Goal: Transaction & Acquisition: Purchase product/service

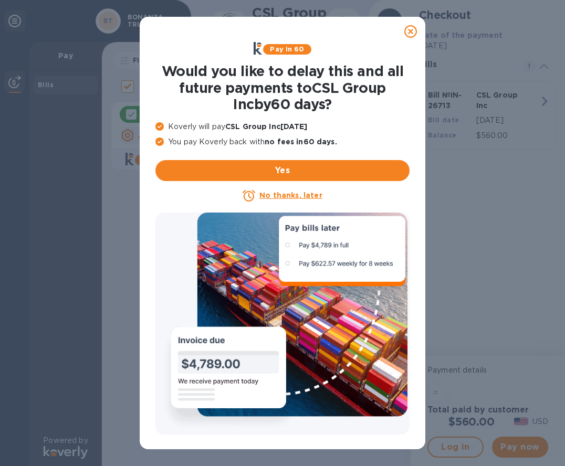
click at [283, 194] on u "No thanks, later" at bounding box center [290, 195] width 62 height 8
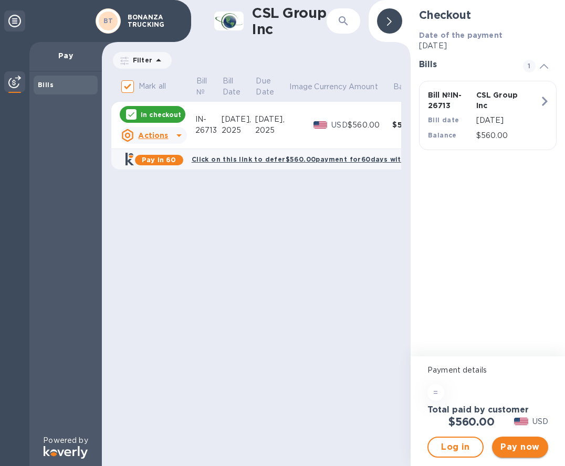
click at [526, 446] on span "Pay now" at bounding box center [519, 447] width 39 height 13
click at [517, 453] on span "Pay now" at bounding box center [519, 447] width 39 height 13
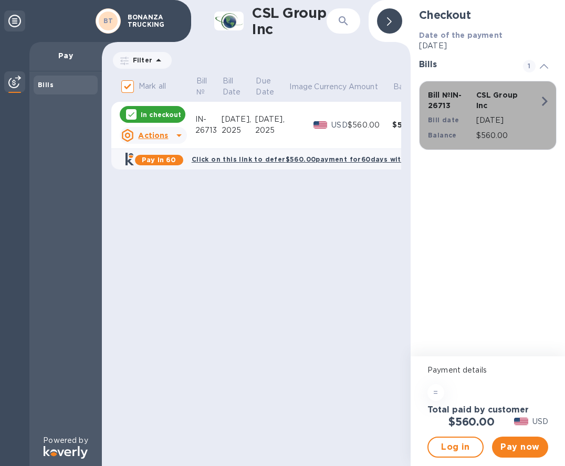
click at [545, 100] on icon "button" at bounding box center [545, 101] width 6 height 9
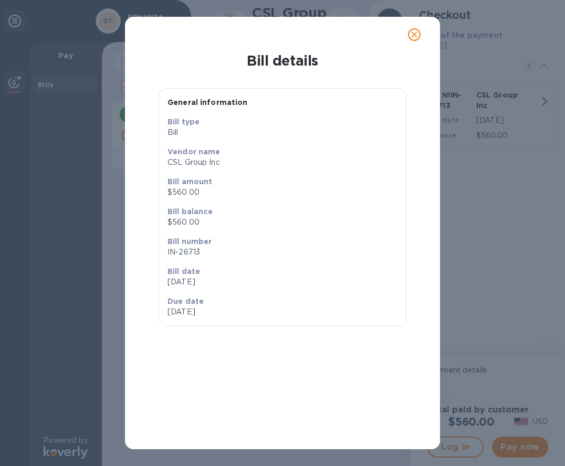
click at [413, 33] on icon "close" at bounding box center [414, 34] width 6 height 6
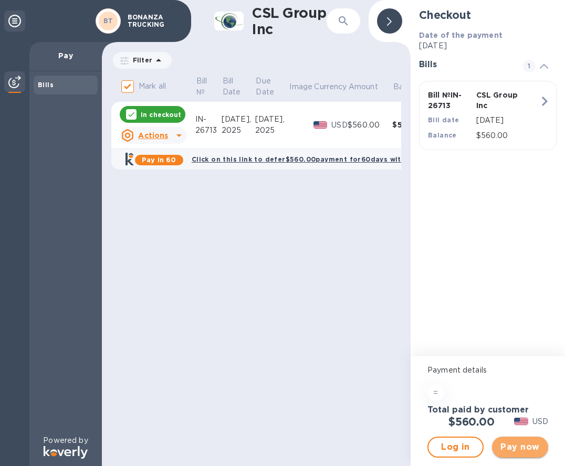
click at [519, 449] on span "Pay now" at bounding box center [519, 447] width 39 height 13
click at [167, 110] on p "In checkout" at bounding box center [161, 114] width 40 height 9
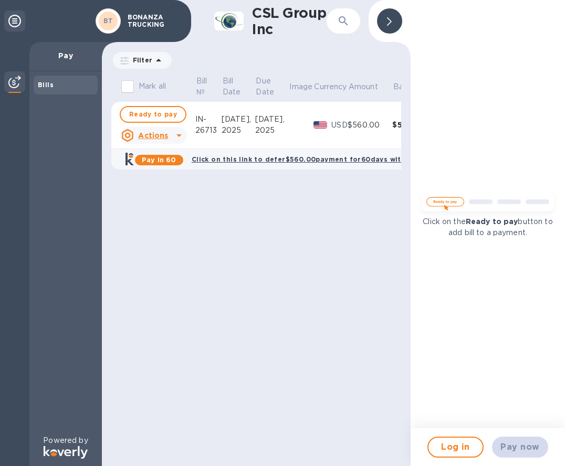
click at [499, 180] on div "Click on the Ready to pay button to add bill to a payment." at bounding box center [487, 214] width 154 height 428
click at [527, 453] on div "Pay now" at bounding box center [519, 446] width 65 height 29
click at [163, 117] on span "Ready to pay" at bounding box center [153, 114] width 48 height 13
checkbox input "true"
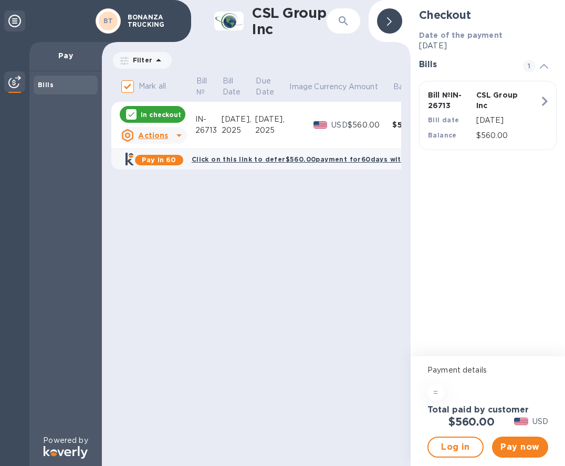
click at [398, 123] on div "$560.00" at bounding box center [414, 125] width 45 height 10
click at [518, 453] on span "Pay now" at bounding box center [519, 447] width 39 height 13
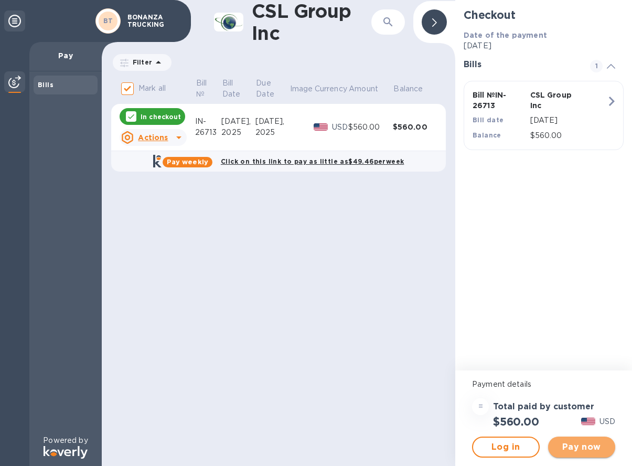
click at [564, 446] on button "Pay now" at bounding box center [582, 447] width 68 height 21
click at [564, 453] on span "Pay now" at bounding box center [582, 447] width 51 height 13
click at [354, 125] on div "$560.00" at bounding box center [370, 127] width 45 height 11
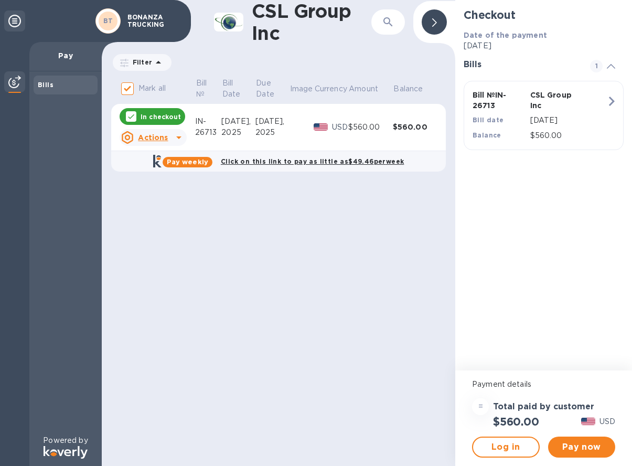
click at [354, 125] on div "$560.00" at bounding box center [370, 127] width 45 height 11
click at [177, 141] on icon at bounding box center [179, 137] width 13 height 13
click at [175, 127] on div at bounding box center [316, 233] width 632 height 466
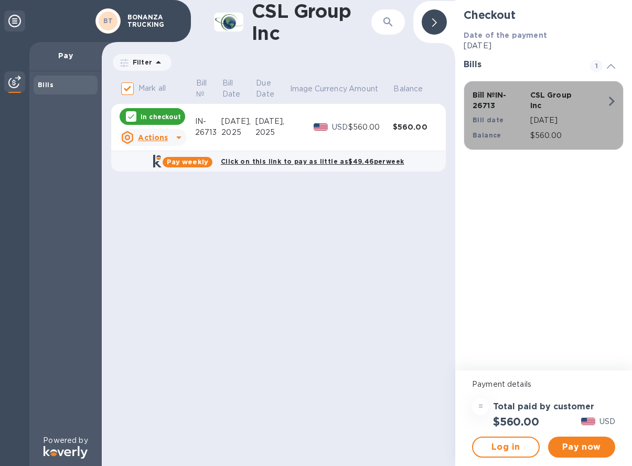
click at [564, 97] on icon "button" at bounding box center [612, 101] width 6 height 9
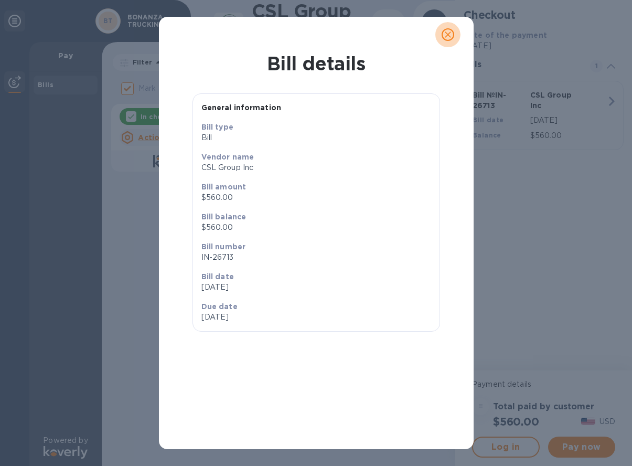
click at [453, 32] on icon "close" at bounding box center [448, 34] width 10 height 10
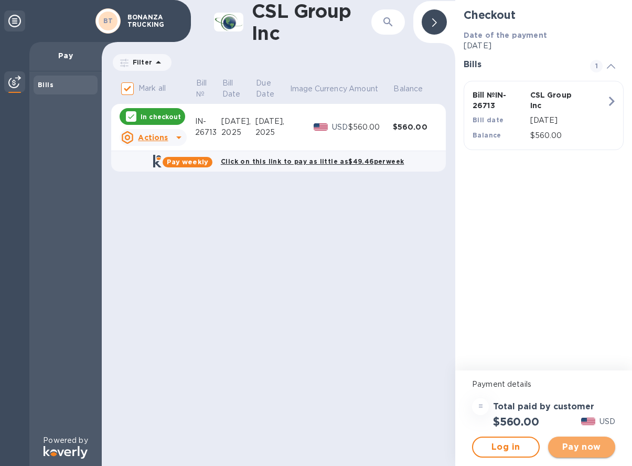
click at [564, 451] on span "Pay now" at bounding box center [582, 447] width 51 height 13
click at [564, 453] on span "Pay now" at bounding box center [582, 447] width 51 height 13
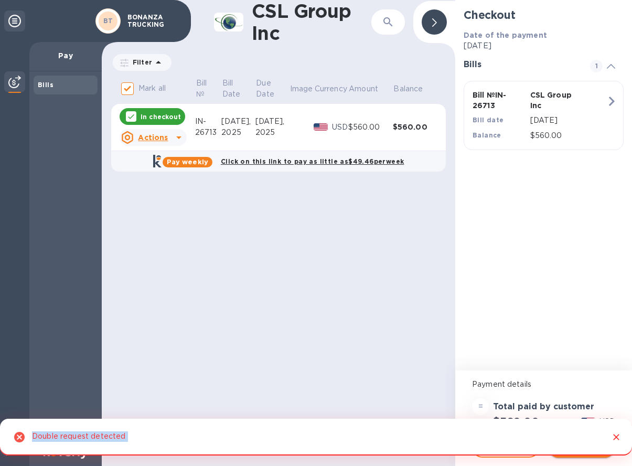
click at [564, 456] on div "Double request detected" at bounding box center [316, 442] width 632 height 47
click at [311, 327] on div "CSL Group Inc ​ Filter Amount Mark all Bill № Bill Date Due Date Image Currency…" at bounding box center [279, 233] width 354 height 466
drag, startPoint x: 103, startPoint y: 438, endPoint x: 254, endPoint y: 443, distance: 151.2
click at [109, 438] on div "Double request detected" at bounding box center [78, 437] width 93 height 20
click at [564, 436] on button "Close" at bounding box center [617, 437] width 14 height 14
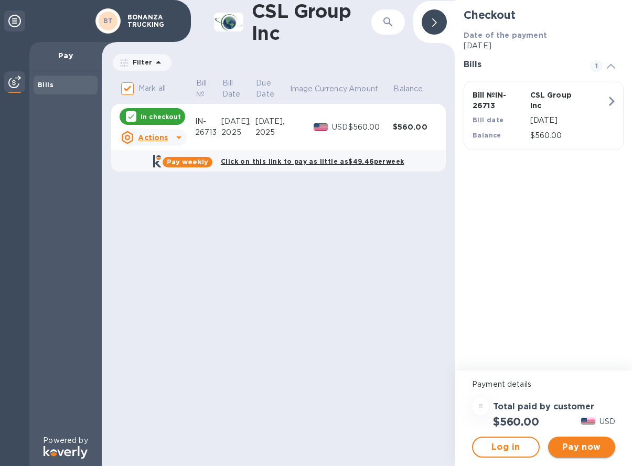
click at [564, 453] on span "Pay now" at bounding box center [582, 447] width 51 height 13
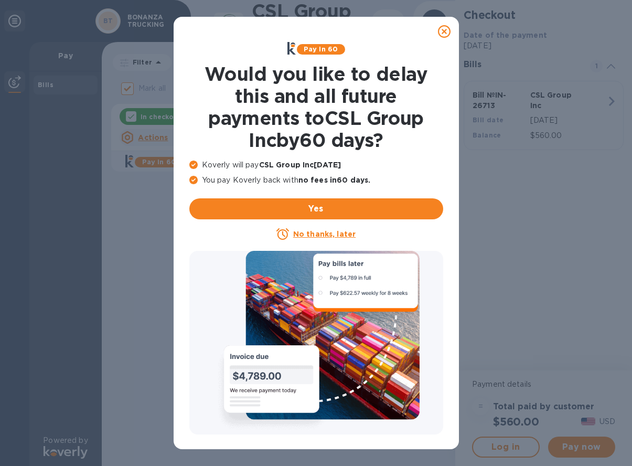
click at [447, 30] on icon at bounding box center [444, 31] width 13 height 13
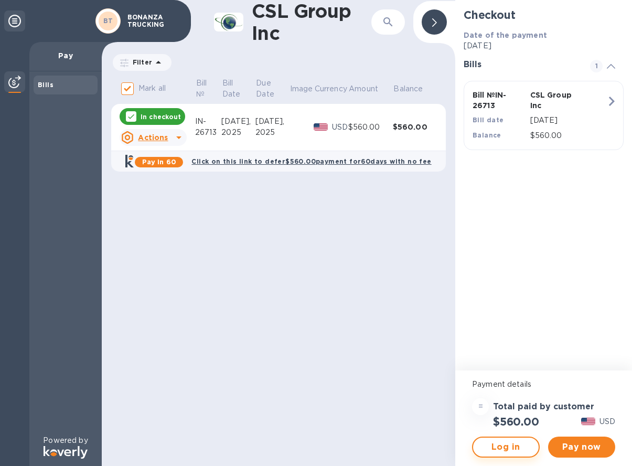
click at [503, 443] on span "Log in" at bounding box center [506, 447] width 49 height 13
